Goal: Check status: Check status

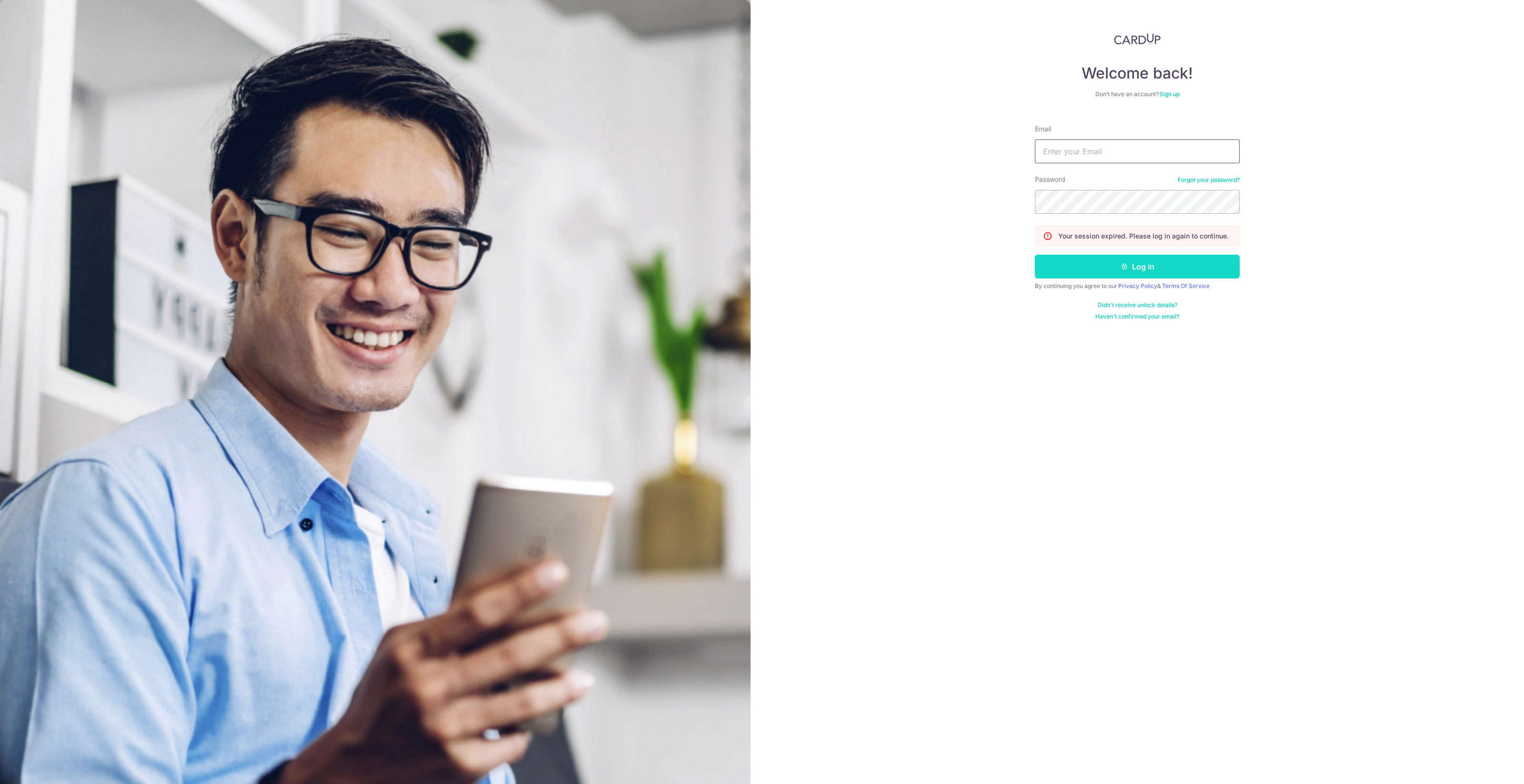
type input "[EMAIL_ADDRESS][DOMAIN_NAME]"
click at [1200, 264] on button "Log in" at bounding box center [1137, 267] width 205 height 24
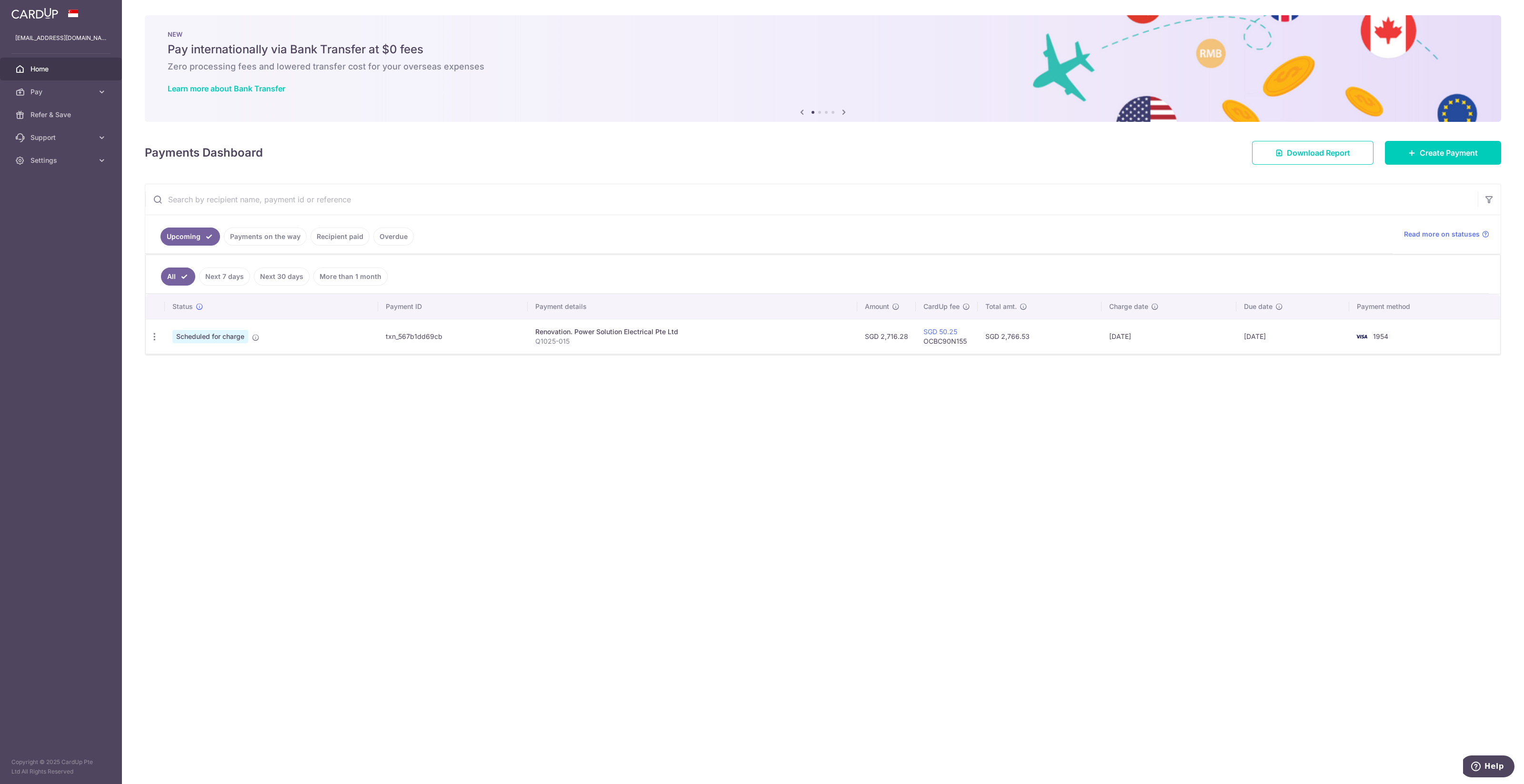
click at [238, 336] on span "Scheduled for charge" at bounding box center [210, 336] width 76 height 14
click at [253, 248] on ul "Upcoming Payments on the way Recipient paid Overdue" at bounding box center [769, 234] width 1247 height 38
click at [267, 229] on link "Payments on the way" at bounding box center [265, 237] width 83 height 18
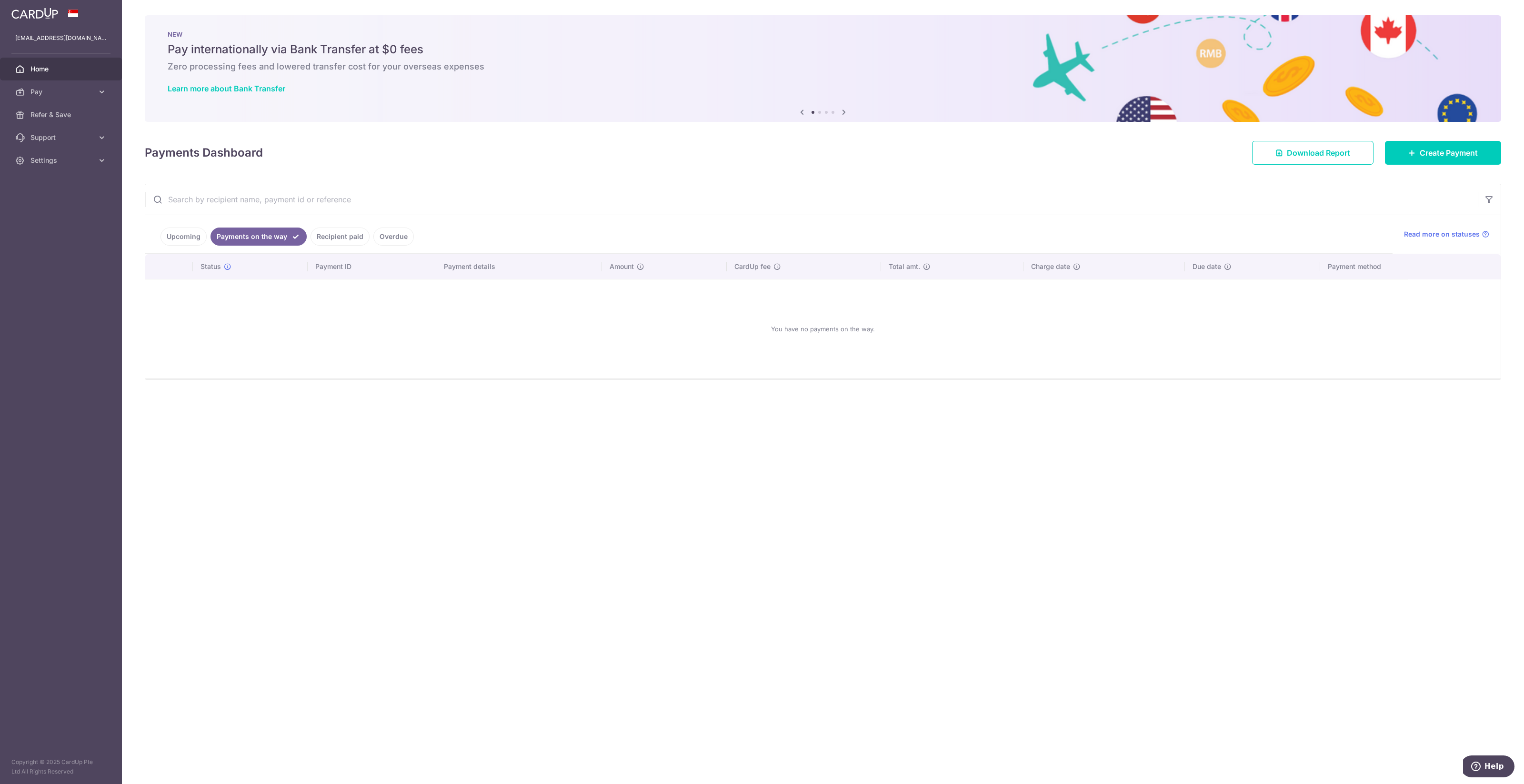
click at [176, 234] on link "Upcoming" at bounding box center [183, 237] width 46 height 18
